Goal: Find specific page/section: Find specific page/section

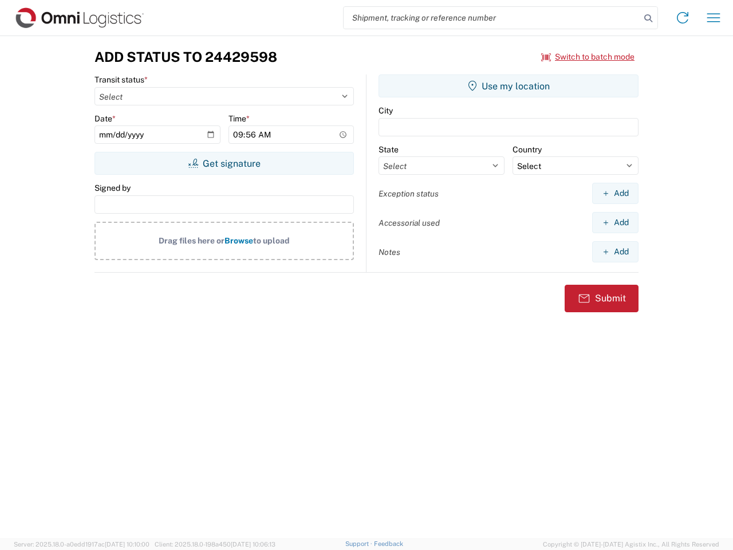
click at [492, 18] on input "search" at bounding box center [492, 18] width 297 height 22
click at [648, 18] on icon at bounding box center [648, 18] width 16 height 16
click at [683, 18] on icon at bounding box center [682, 18] width 18 height 18
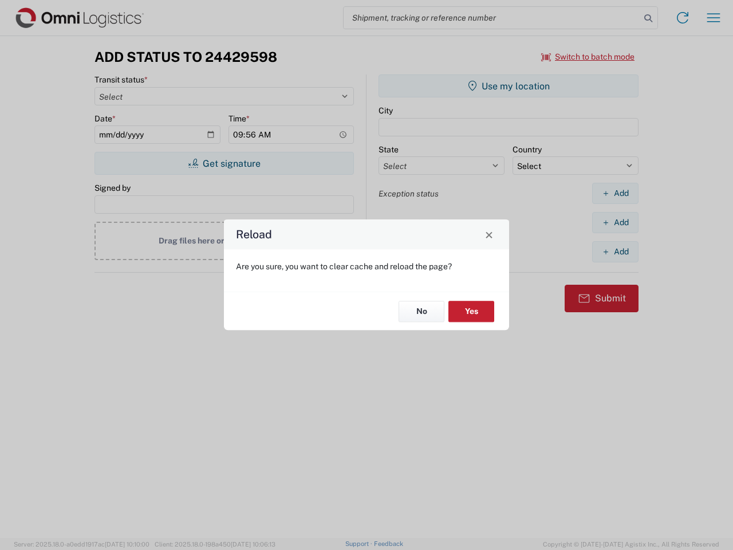
click at [714, 18] on div "Reload Are you sure, you want to clear cache and reload the page? No Yes" at bounding box center [366, 275] width 733 height 550
click at [588, 57] on div "Reload Are you sure, you want to clear cache and reload the page? No Yes" at bounding box center [366, 275] width 733 height 550
click at [224, 163] on div "Reload Are you sure, you want to clear cache and reload the page? No Yes" at bounding box center [366, 275] width 733 height 550
click at [509, 86] on div "Reload Are you sure, you want to clear cache and reload the page? No Yes" at bounding box center [366, 275] width 733 height 550
click at [615, 193] on div "Reload Are you sure, you want to clear cache and reload the page? No Yes" at bounding box center [366, 275] width 733 height 550
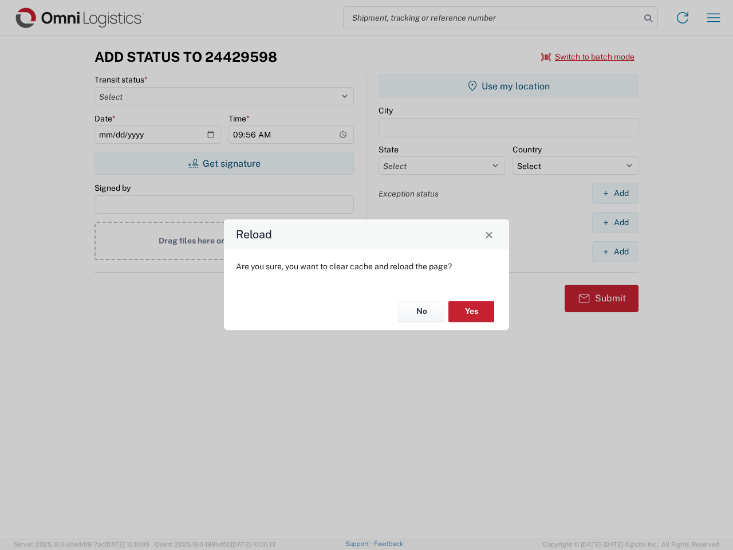
click at [615, 222] on div "Reload Are you sure, you want to clear cache and reload the page? No Yes" at bounding box center [366, 275] width 733 height 550
click at [615, 251] on div "Reload Are you sure, you want to clear cache and reload the page? No Yes" at bounding box center [366, 275] width 733 height 550
